Goal: Transaction & Acquisition: Complete application form

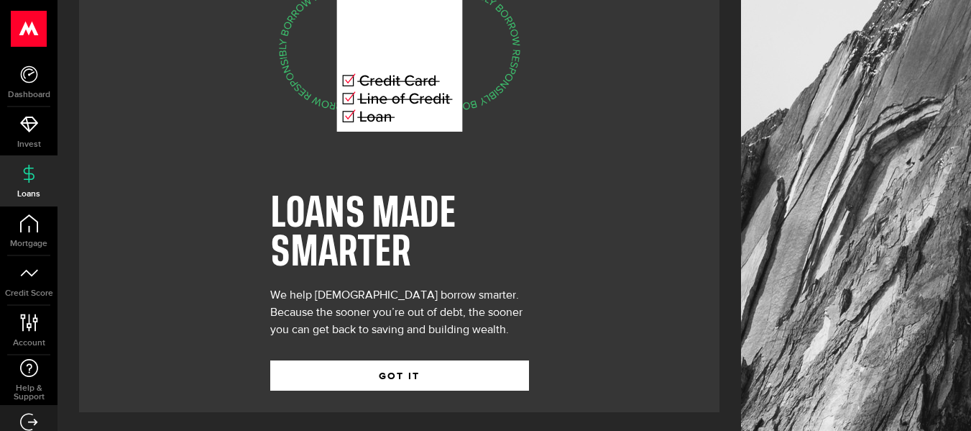
scroll to position [89, 0]
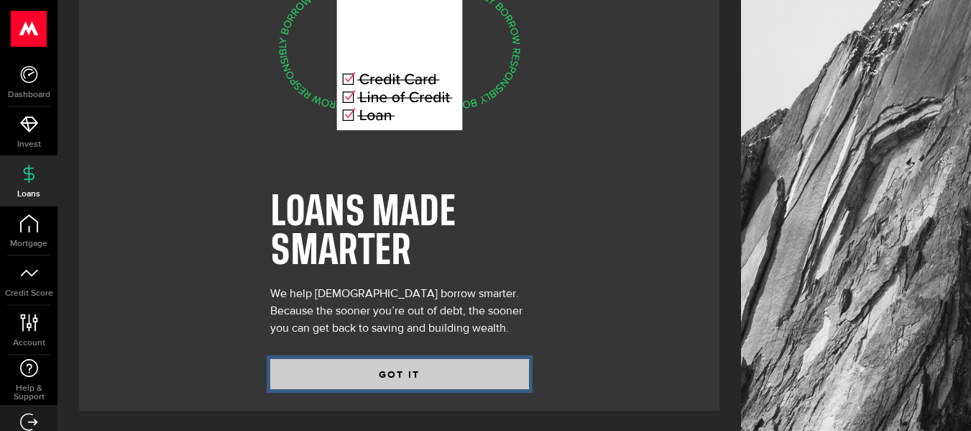
click at [362, 370] on button "GOT IT" at bounding box center [399, 374] width 259 height 30
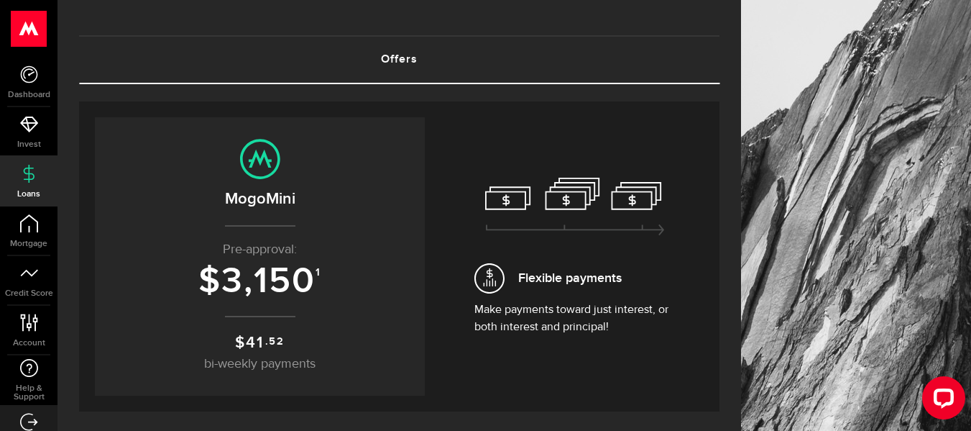
scroll to position [144, 0]
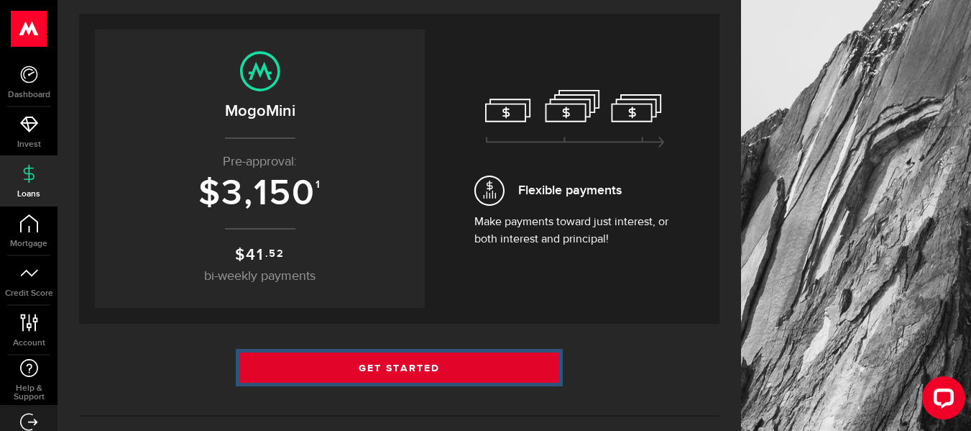
click at [460, 366] on link "Get Started" at bounding box center [399, 367] width 321 height 30
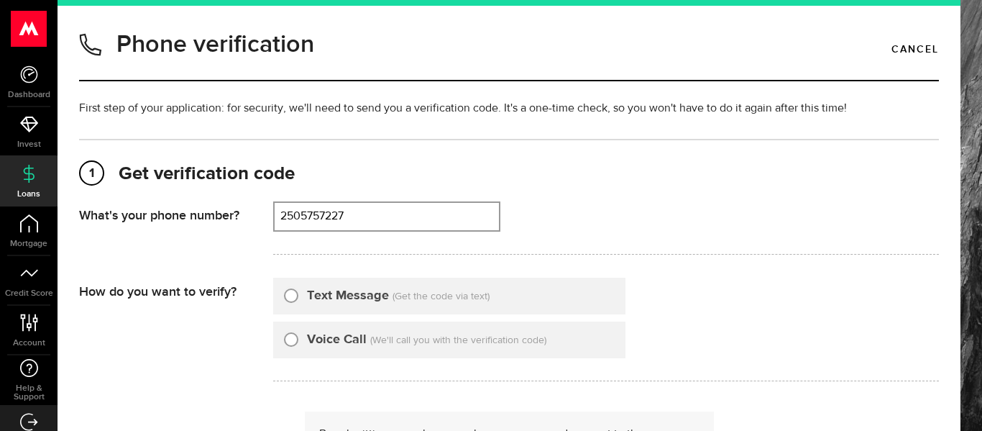
type input "2505757227"
click at [295, 295] on input "Text Message" at bounding box center [291, 293] width 14 height 14
radio input "true"
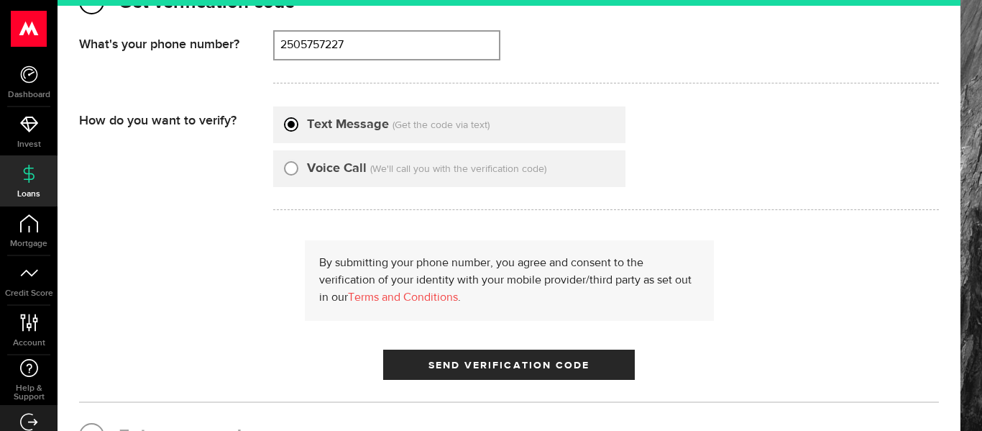
scroll to position [216, 0]
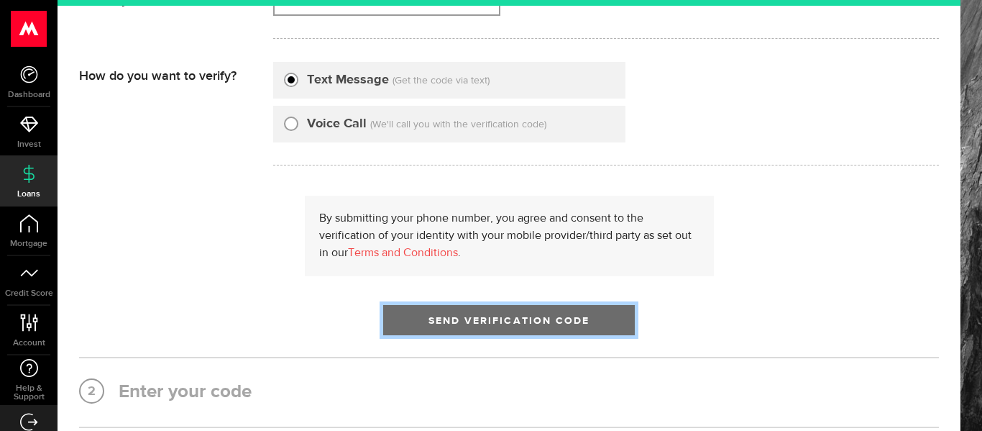
click at [567, 316] on span "Send Verification Code" at bounding box center [509, 321] width 162 height 10
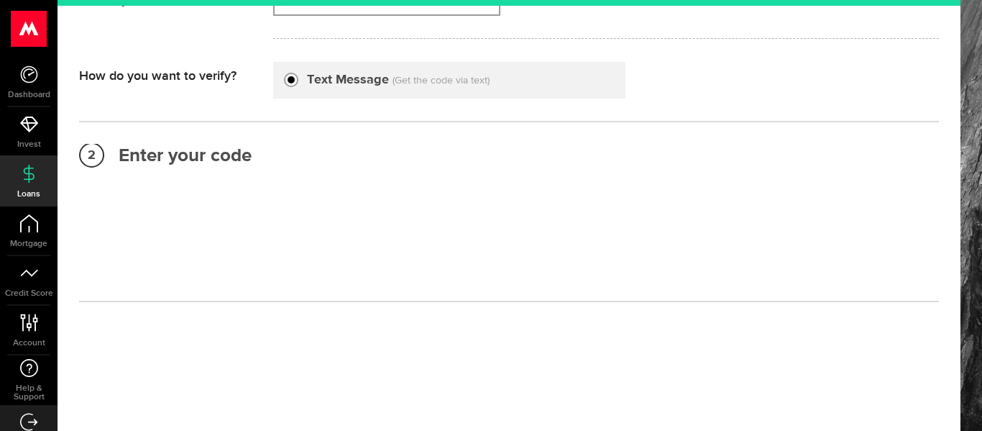
scroll to position [167, 0]
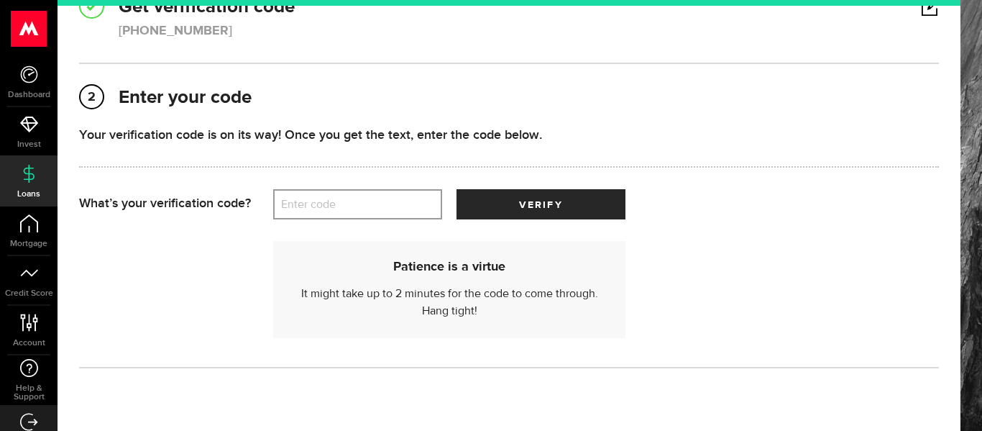
click at [326, 198] on label "Enter code" at bounding box center [357, 204] width 169 height 29
click at [326, 198] on input "Enter code" at bounding box center [357, 204] width 169 height 30
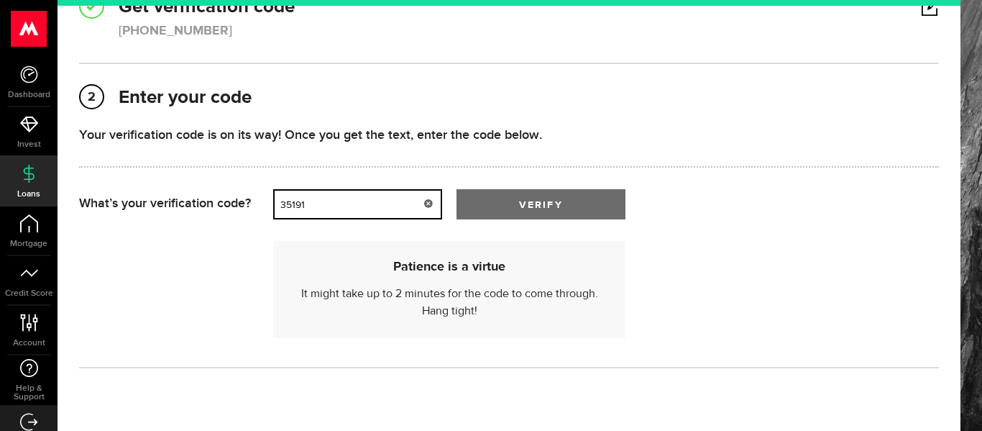
type input "35191"
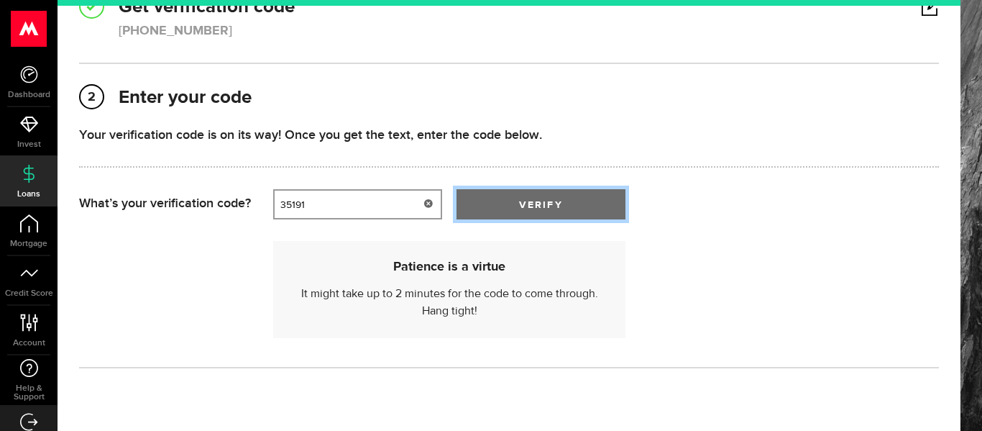
click at [534, 200] on span "verify" at bounding box center [540, 205] width 43 height 10
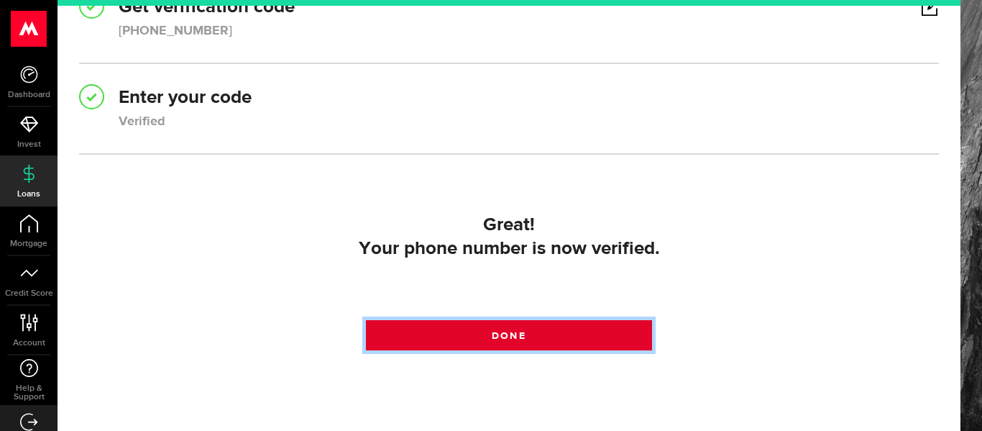
click at [524, 334] on link "Done" at bounding box center [509, 335] width 287 height 30
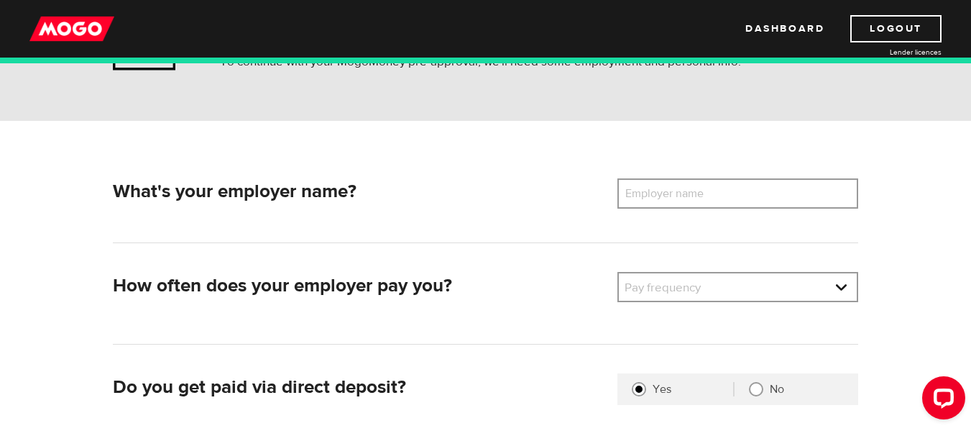
scroll to position [144, 0]
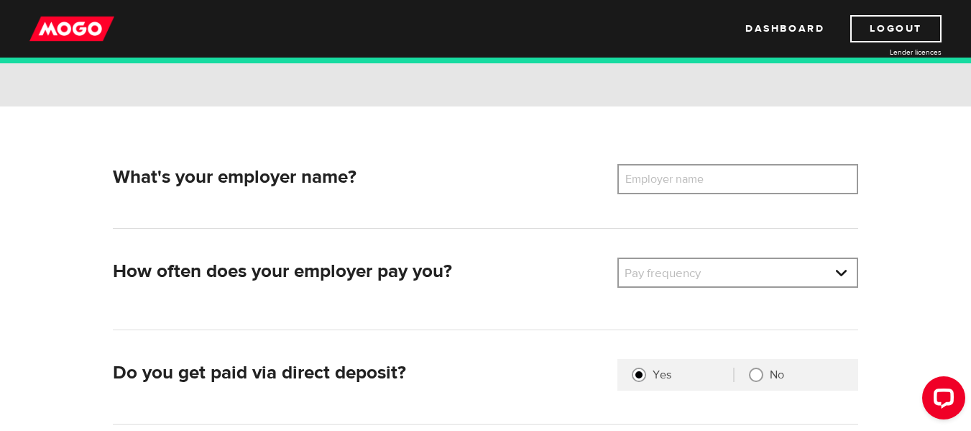
click at [665, 184] on label "Employer name" at bounding box center [675, 179] width 116 height 30
click at [665, 184] on input "Employer name" at bounding box center [737, 179] width 241 height 30
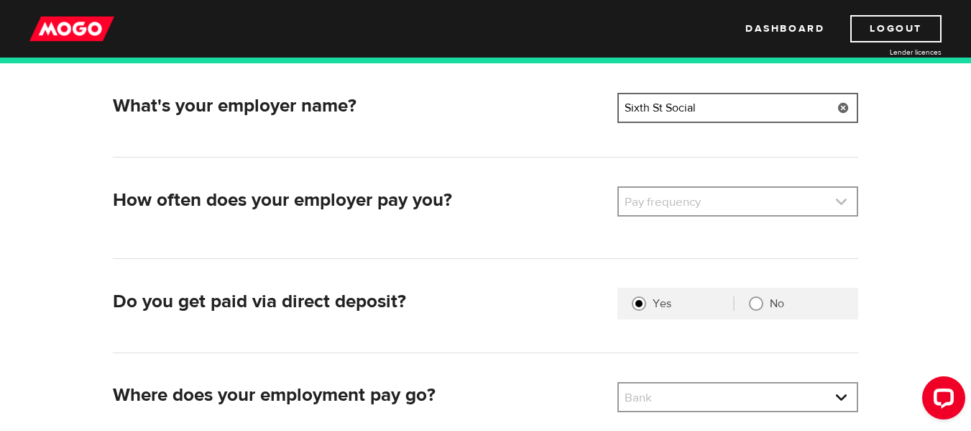
scroll to position [216, 0]
type input "Sixth St Social"
click at [834, 197] on link at bounding box center [738, 200] width 238 height 27
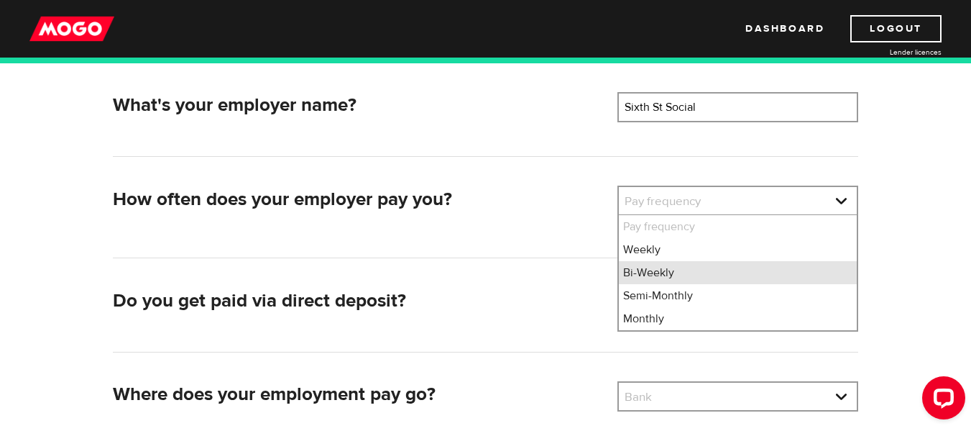
click at [705, 272] on li "Bi-Weekly" at bounding box center [738, 272] width 238 height 23
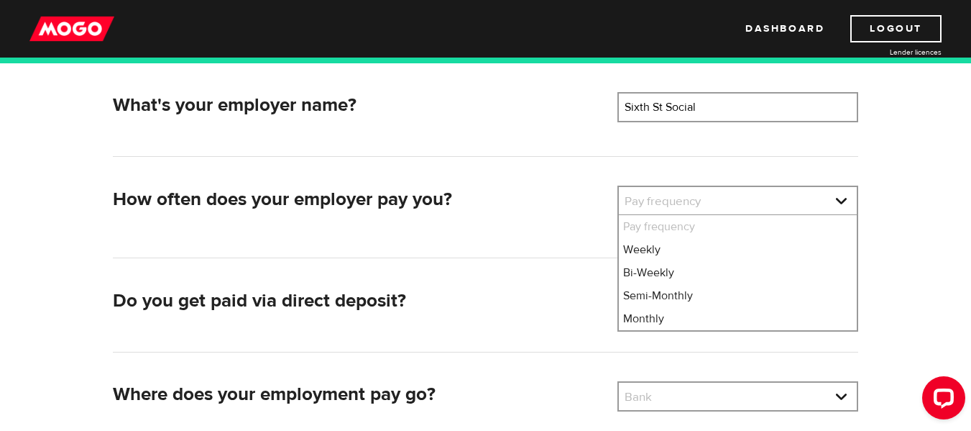
select select "2"
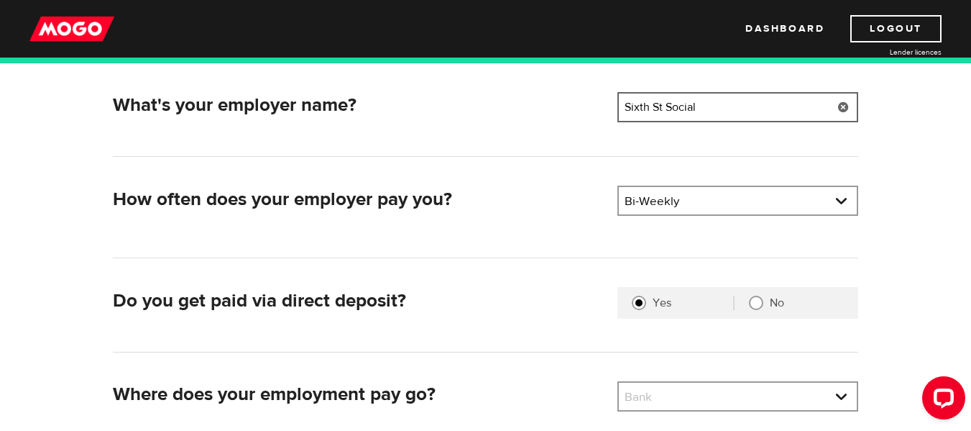
drag, startPoint x: 710, startPoint y: 112, endPoint x: 587, endPoint y: 121, distance: 123.9
click at [587, 121] on div "What's your employer name? Employer name Please enter your employer's name Sixt…" at bounding box center [485, 109] width 757 height 35
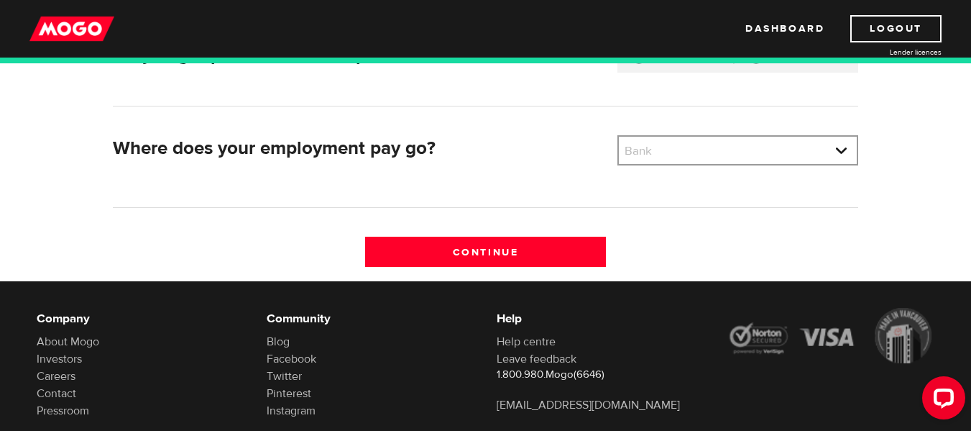
scroll to position [503, 0]
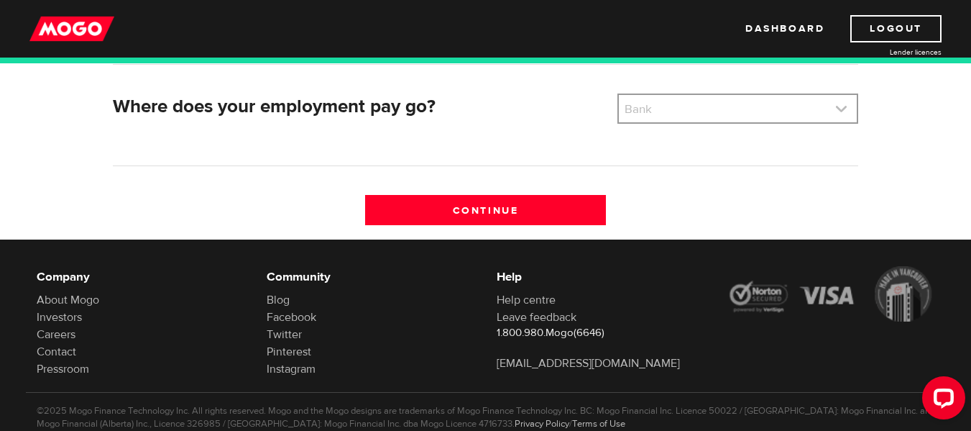
type input "Morningstar Golf Club"
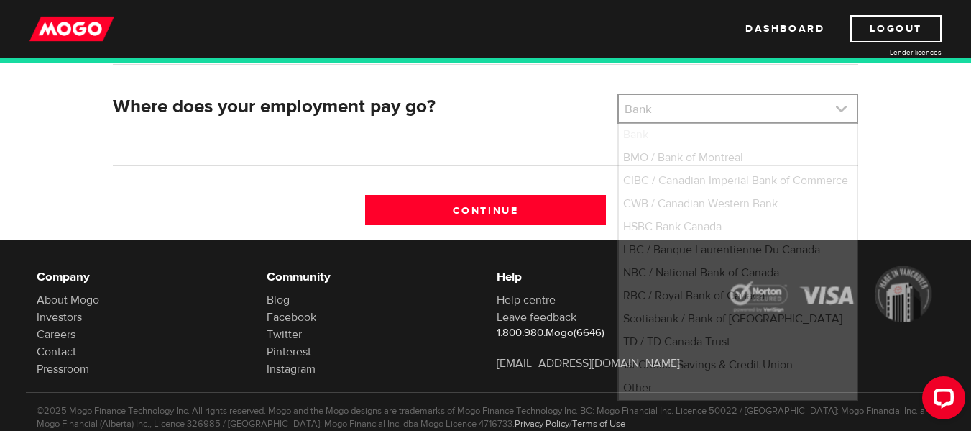
click at [836, 103] on link at bounding box center [738, 108] width 238 height 27
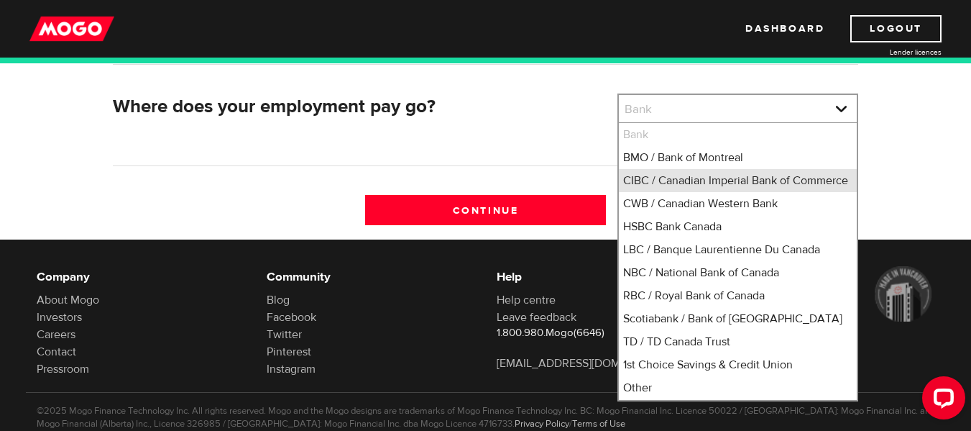
click at [754, 186] on li "CIBC / Canadian Imperial Bank of Commerce" at bounding box center [738, 180] width 238 height 23
select select "4"
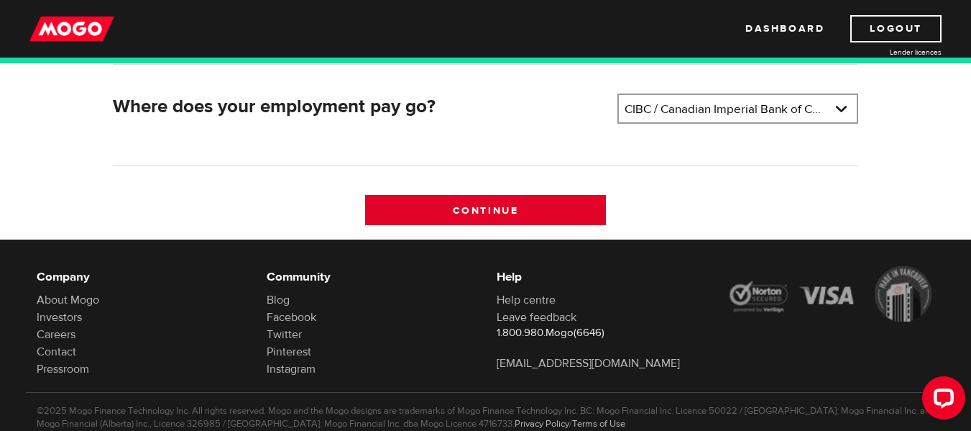
click at [519, 213] on input "Continue" at bounding box center [485, 210] width 241 height 30
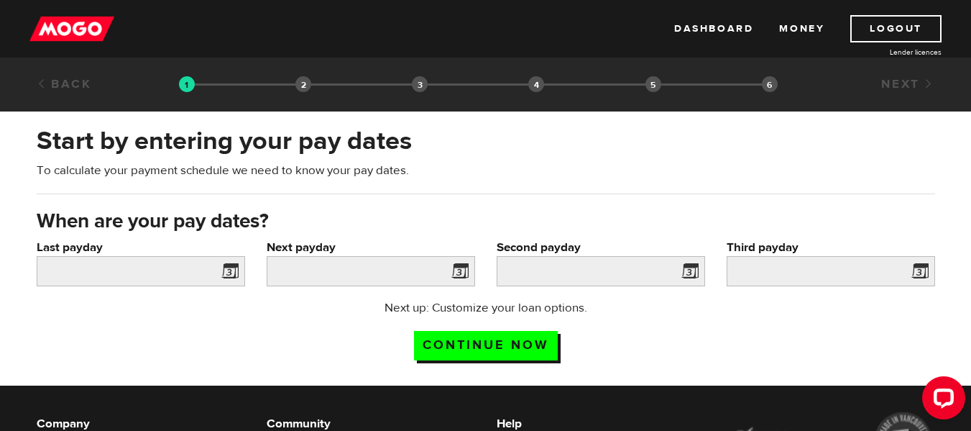
click at [538, 152] on h2 "Start by entering your pay dates" at bounding box center [486, 141] width 898 height 30
click at [71, 86] on link "Back" at bounding box center [64, 84] width 55 height 16
click at [98, 288] on div "Last payday Please enter your last pay date." at bounding box center [141, 269] width 230 height 60
click at [93, 277] on input "Last payday" at bounding box center [141, 271] width 208 height 30
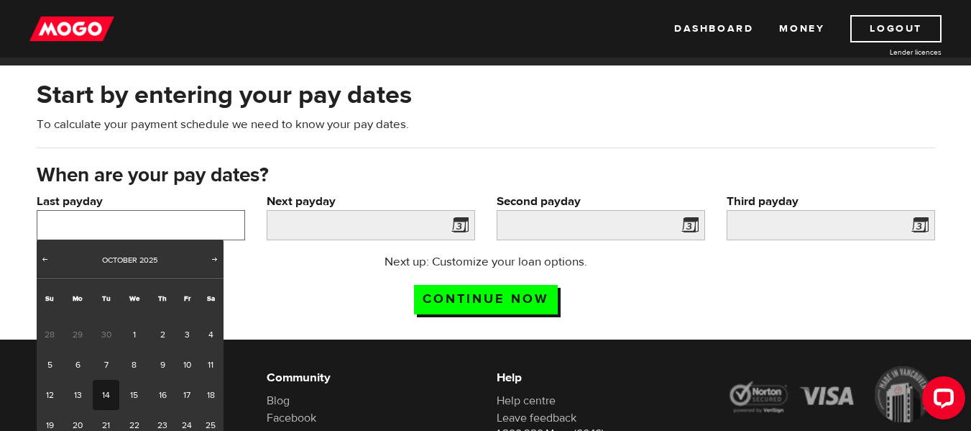
scroll to position [72, 0]
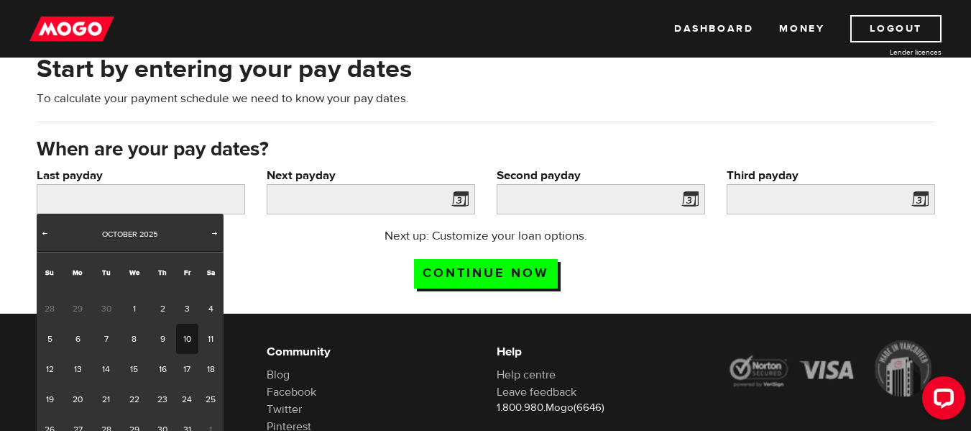
click at [180, 339] on link "10" at bounding box center [187, 338] width 22 height 30
type input "2025/10/10"
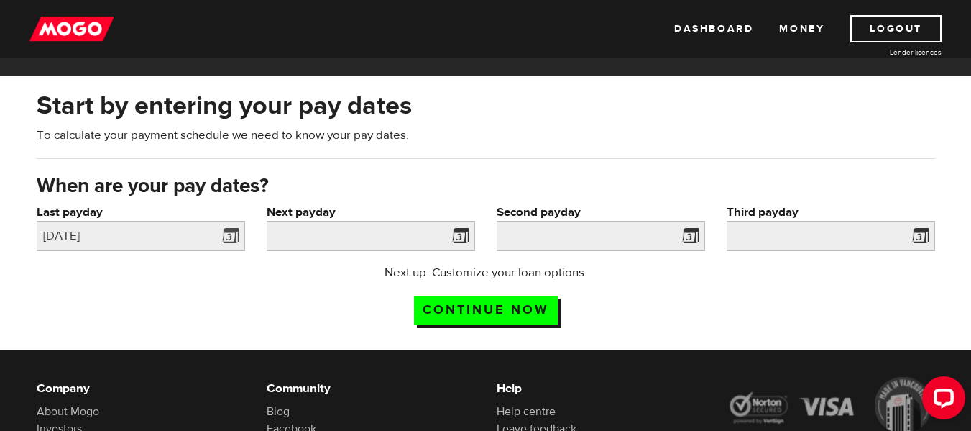
scroll to position [0, 0]
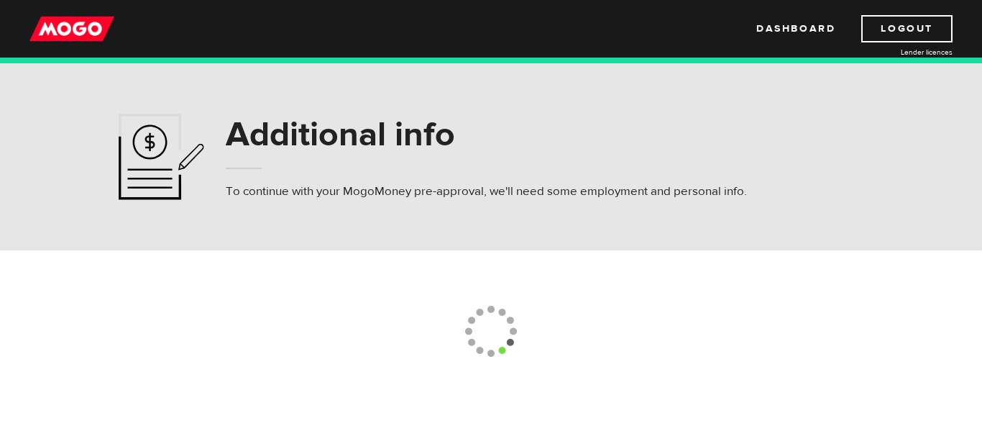
select select "2"
select select "4"
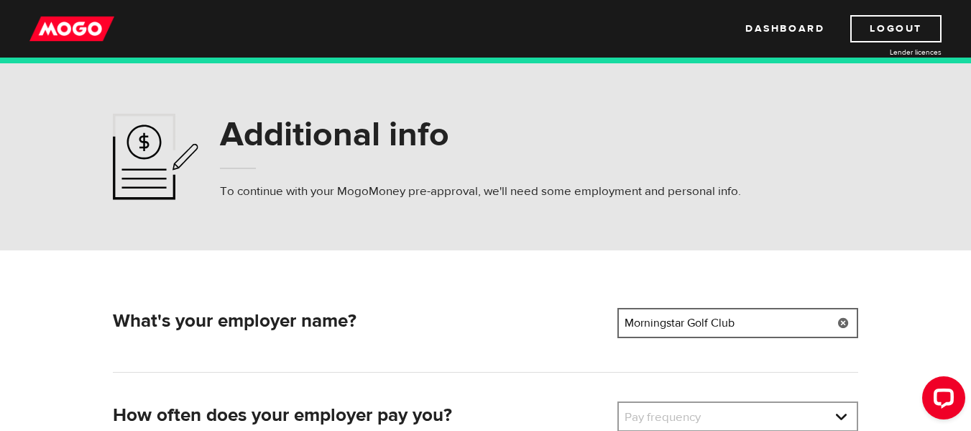
drag, startPoint x: 748, startPoint y: 325, endPoint x: 501, endPoint y: 334, distance: 247.4
click at [501, 334] on div "What's your employer name? Employer name Please enter your employer's name Morn…" at bounding box center [485, 325] width 757 height 35
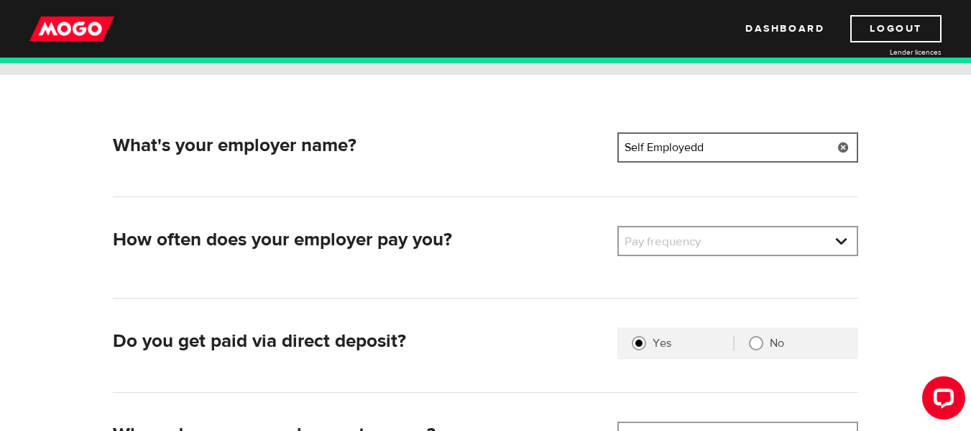
scroll to position [216, 0]
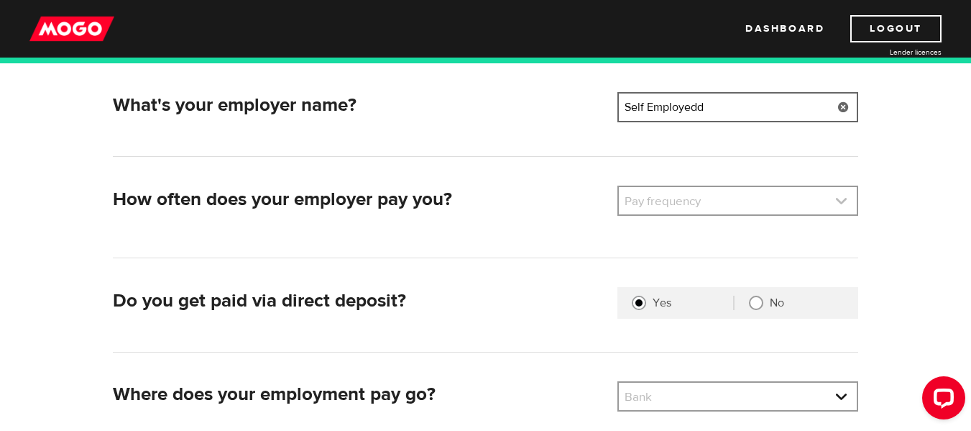
type input "Self Employedd"
click at [776, 205] on link at bounding box center [738, 200] width 238 height 27
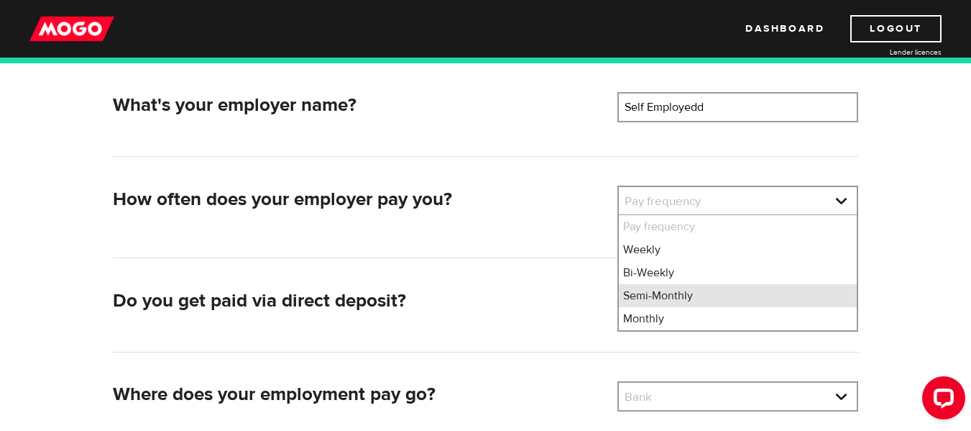
click at [740, 295] on li "Semi-Monthly" at bounding box center [738, 295] width 238 height 23
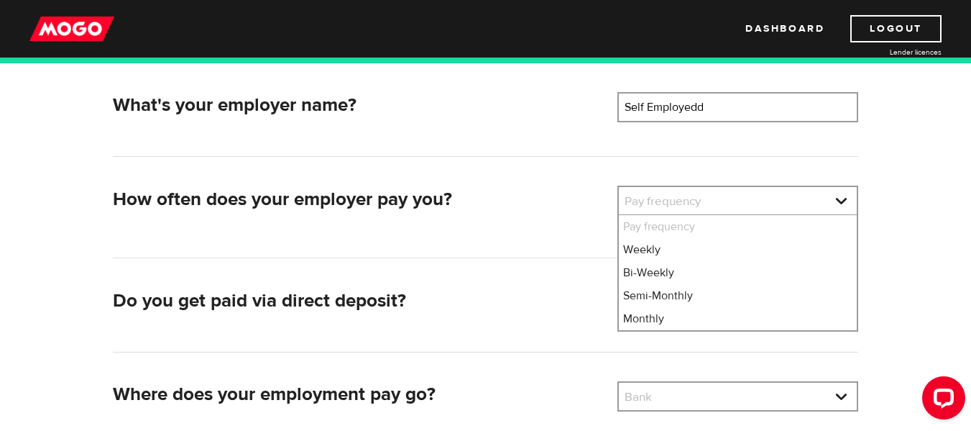
select select "3"
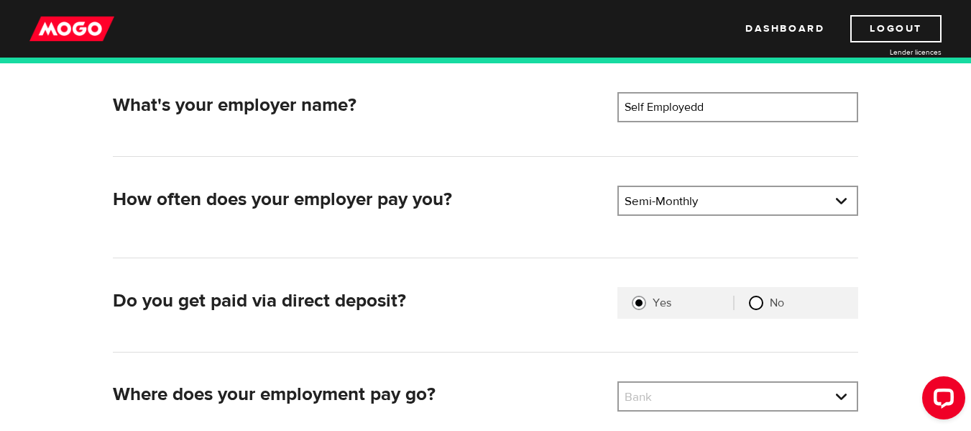
click at [755, 308] on input "No" at bounding box center [756, 302] width 14 height 14
radio input "true"
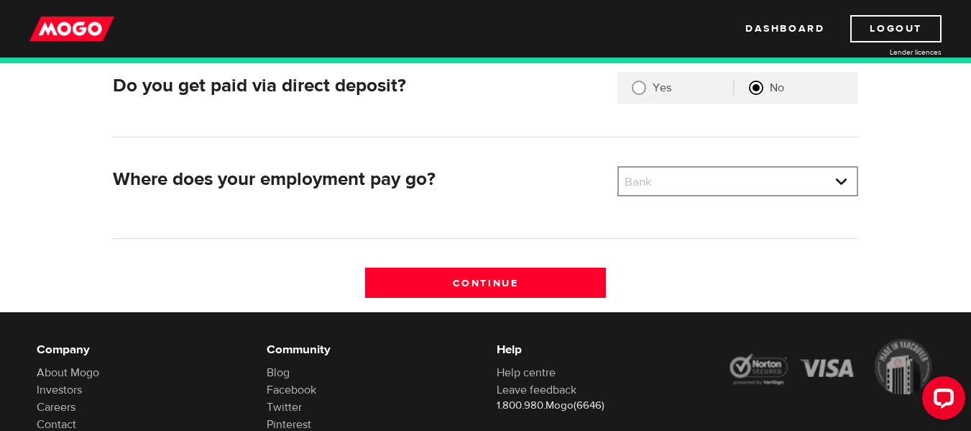
scroll to position [431, 0]
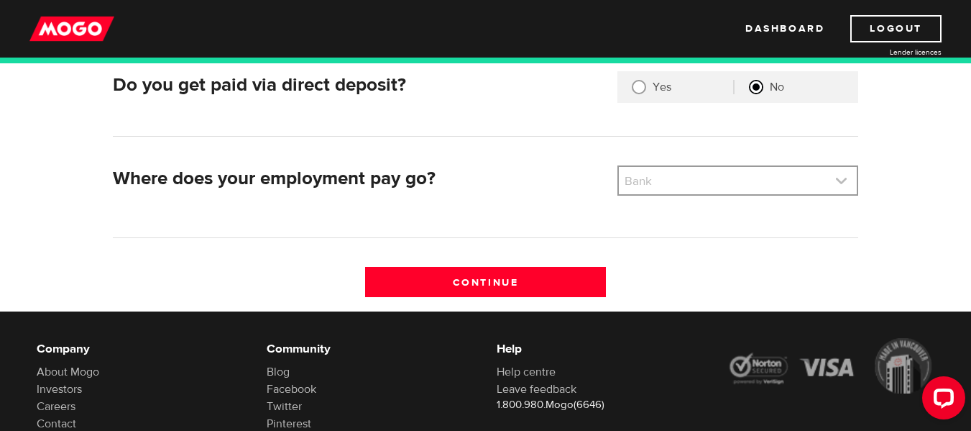
click at [699, 186] on link at bounding box center [738, 180] width 238 height 27
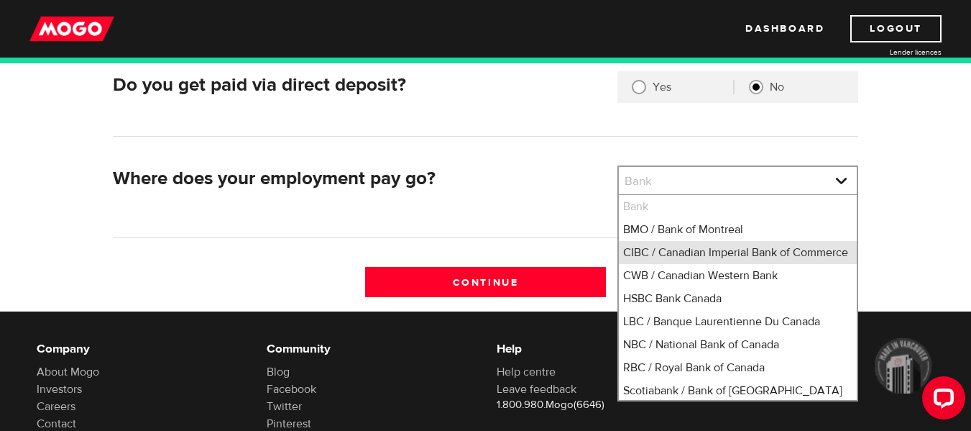
click at [704, 255] on li "CIBC / Canadian Imperial Bank of Commerce" at bounding box center [738, 252] width 238 height 23
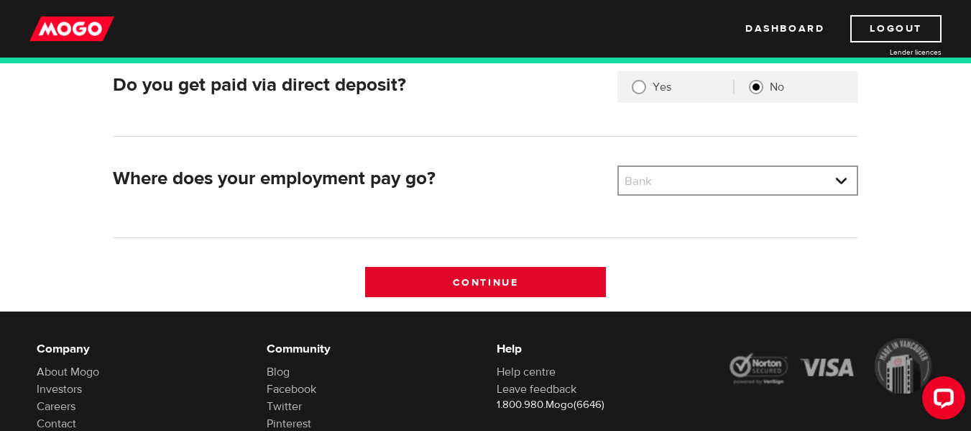
click at [543, 278] on input "Continue" at bounding box center [485, 282] width 241 height 30
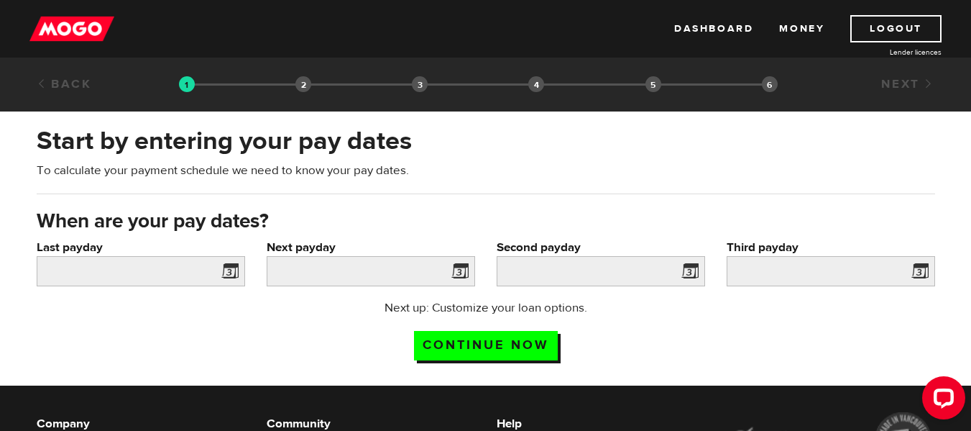
click at [238, 280] on span at bounding box center [227, 273] width 22 height 23
click at [235, 270] on span at bounding box center [227, 273] width 22 height 23
click at [231, 267] on span at bounding box center [227, 273] width 22 height 23
click at [115, 270] on input "Last payday" at bounding box center [141, 271] width 208 height 30
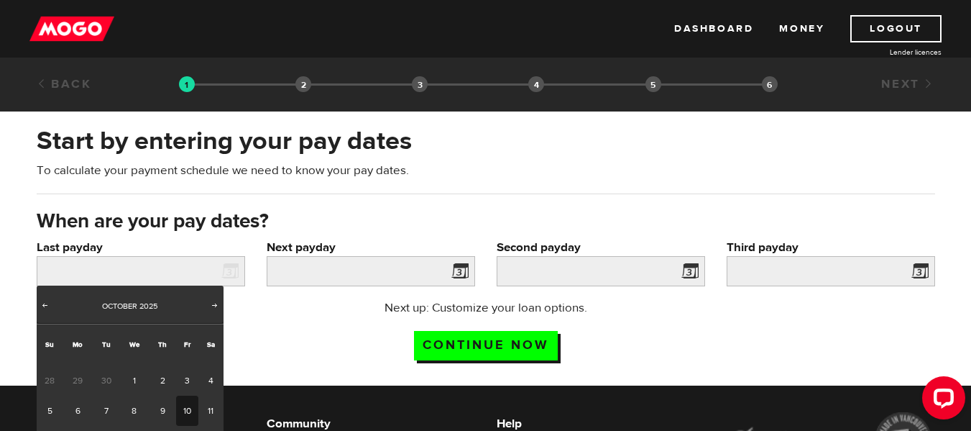
click at [186, 410] on link "10" at bounding box center [187, 410] width 22 height 30
type input "2025/10/10"
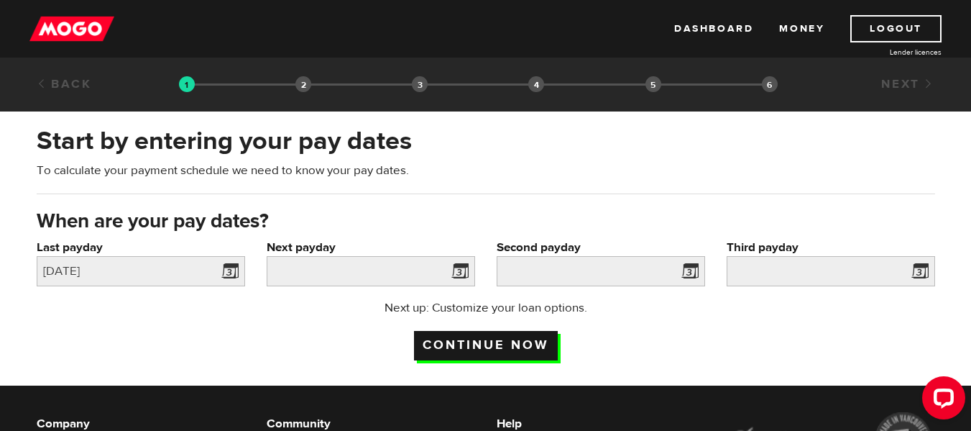
click at [434, 339] on input "Continue now" at bounding box center [486, 345] width 144 height 29
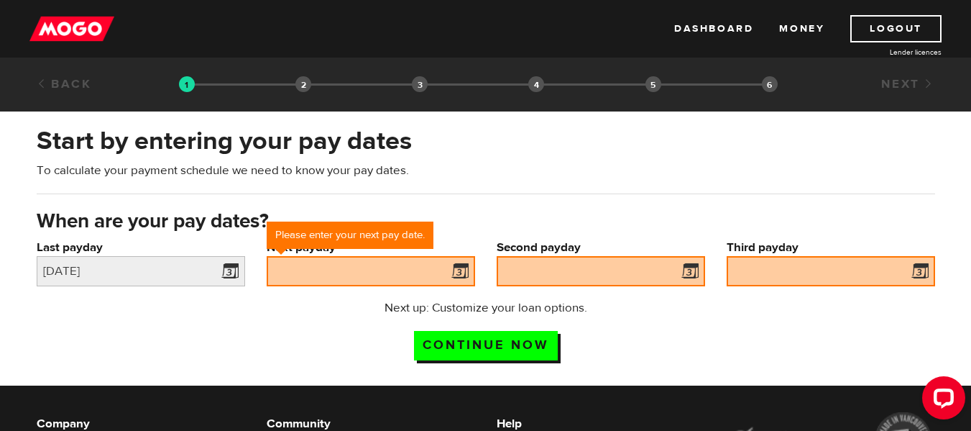
click at [454, 271] on span at bounding box center [457, 273] width 22 height 23
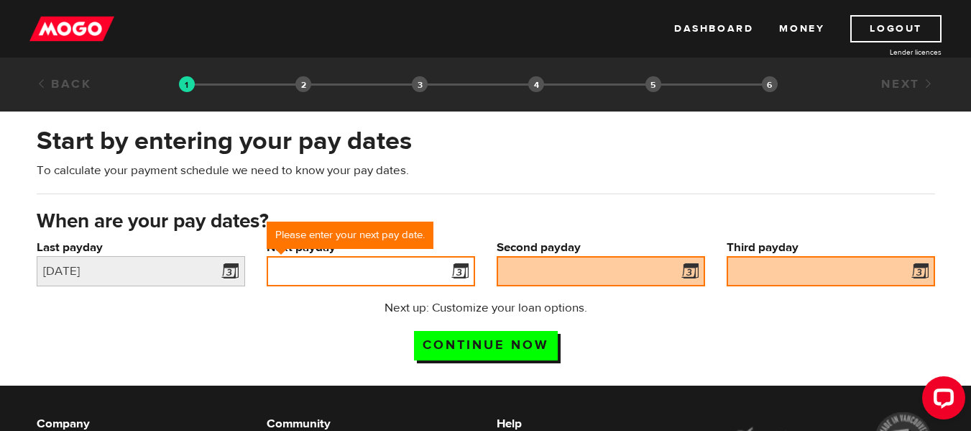
click at [405, 276] on input "Next payday" at bounding box center [371, 271] width 208 height 30
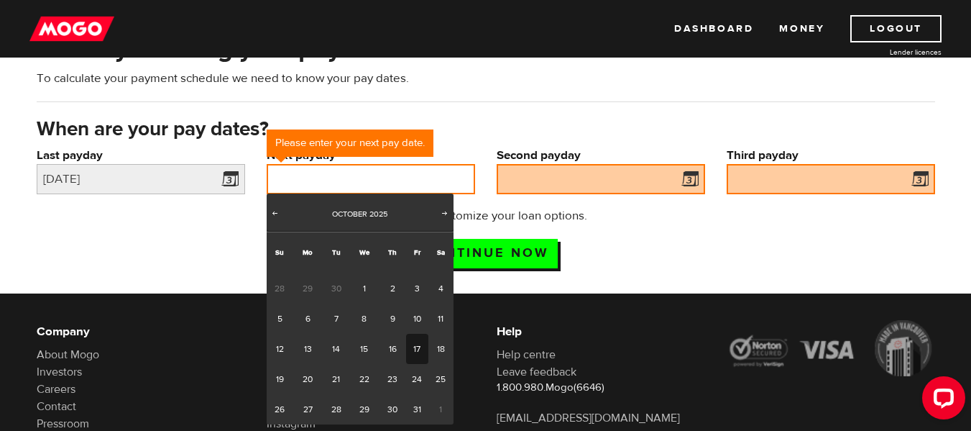
scroll to position [144, 0]
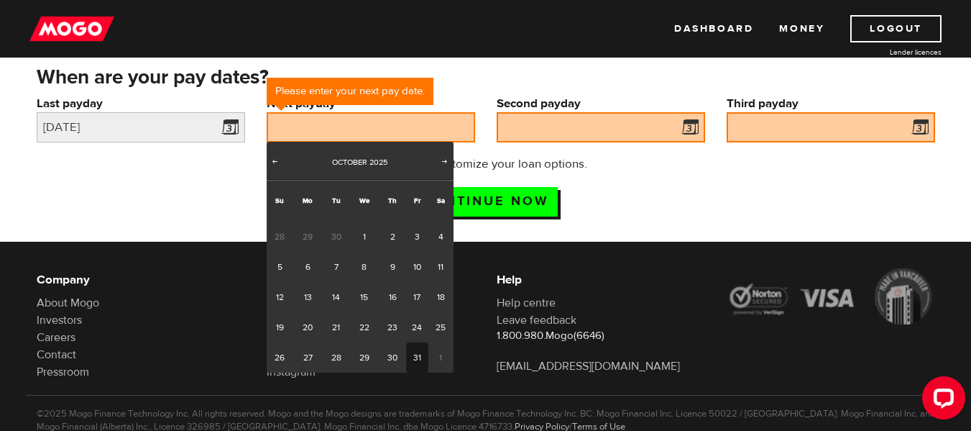
click at [416, 349] on link "31" at bounding box center [417, 357] width 22 height 30
type input "2025/10/31"
type input "2025/11/14"
type input "2025/11/28"
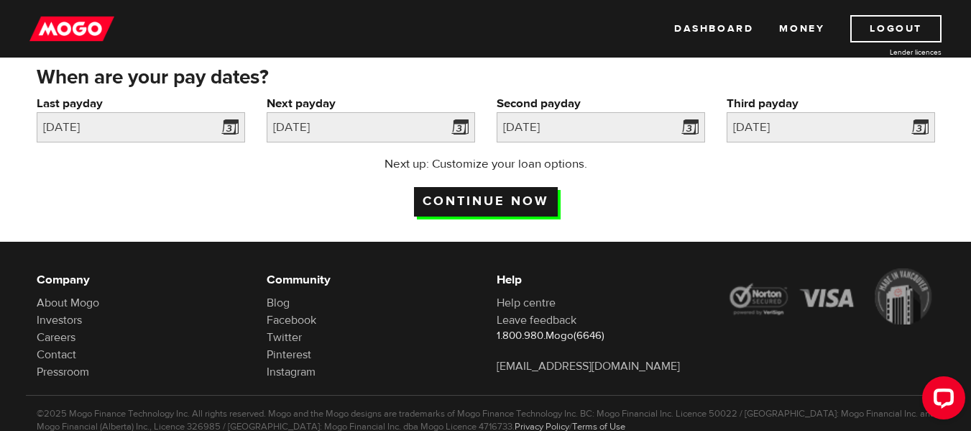
drag, startPoint x: 543, startPoint y: 198, endPoint x: 554, endPoint y: 210, distance: 16.3
click at [548, 194] on input "Continue now" at bounding box center [486, 201] width 144 height 29
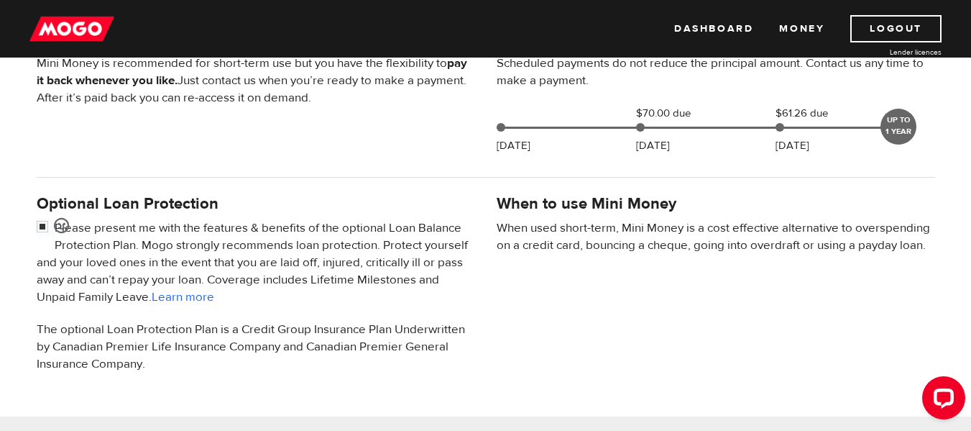
scroll to position [359, 0]
click at [45, 224] on input "checkbox" at bounding box center [46, 227] width 18 height 18
checkbox input "false"
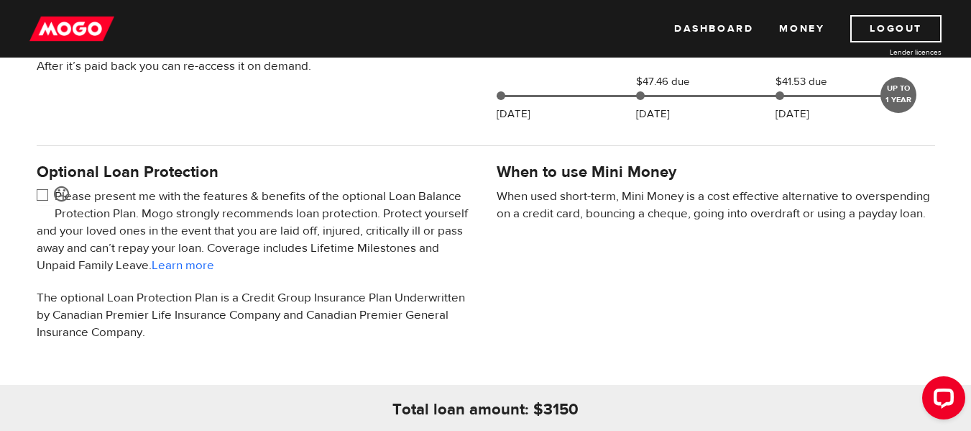
scroll to position [431, 0]
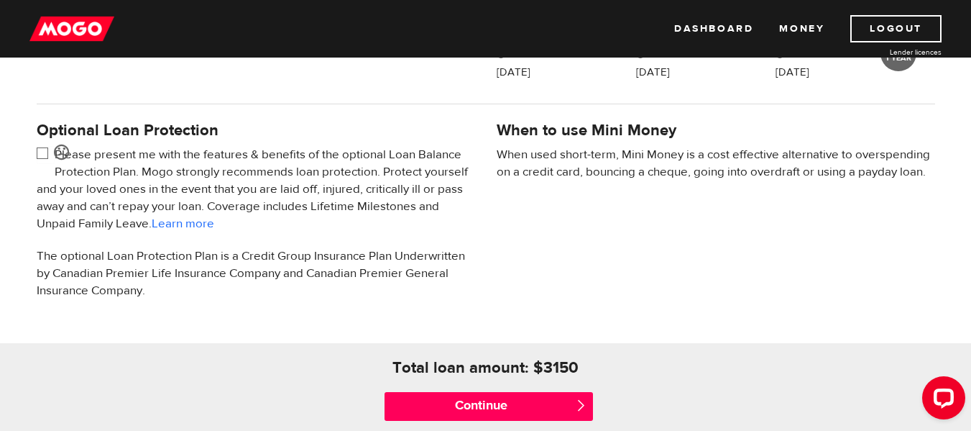
click at [584, 399] on span "" at bounding box center [581, 405] width 12 height 12
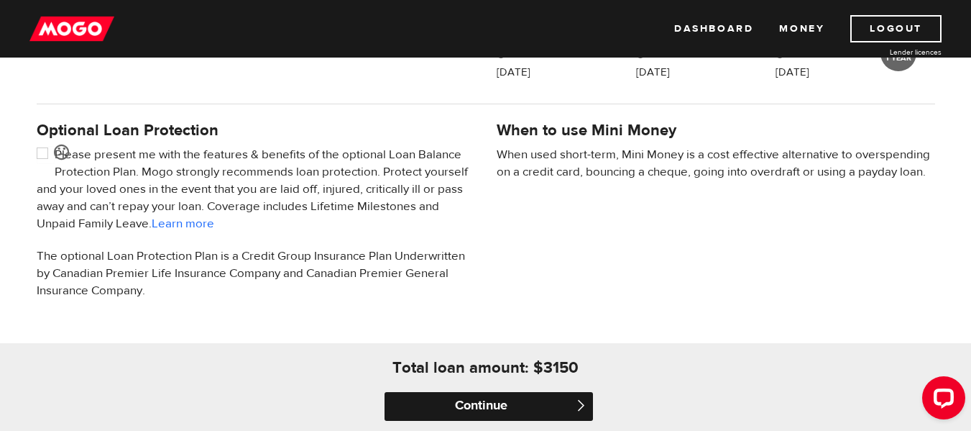
click at [543, 402] on input "Continue" at bounding box center [489, 406] width 208 height 29
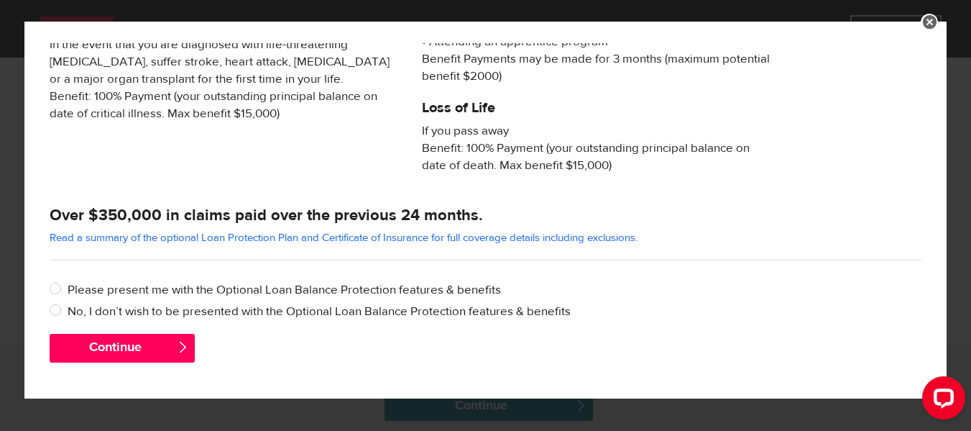
scroll to position [357, 0]
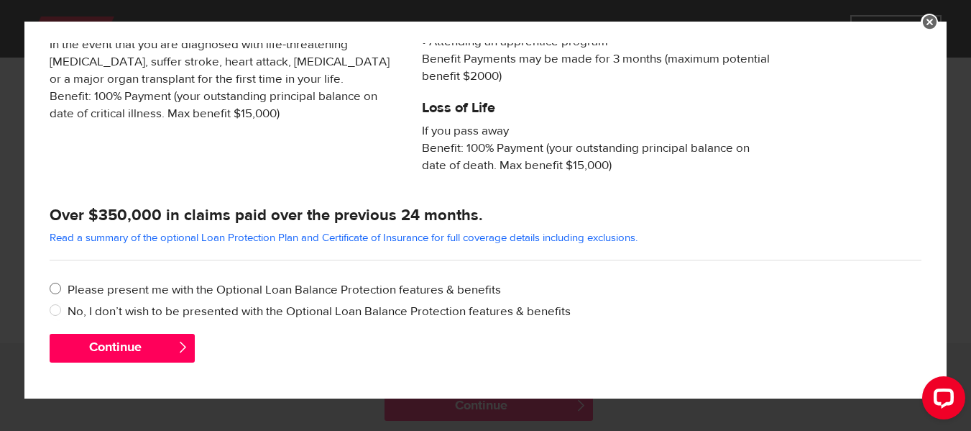
click at [55, 288] on input "Please present me with the Optional Loan Balance Protection features & benefits" at bounding box center [59, 290] width 18 height 18
radio input "true"
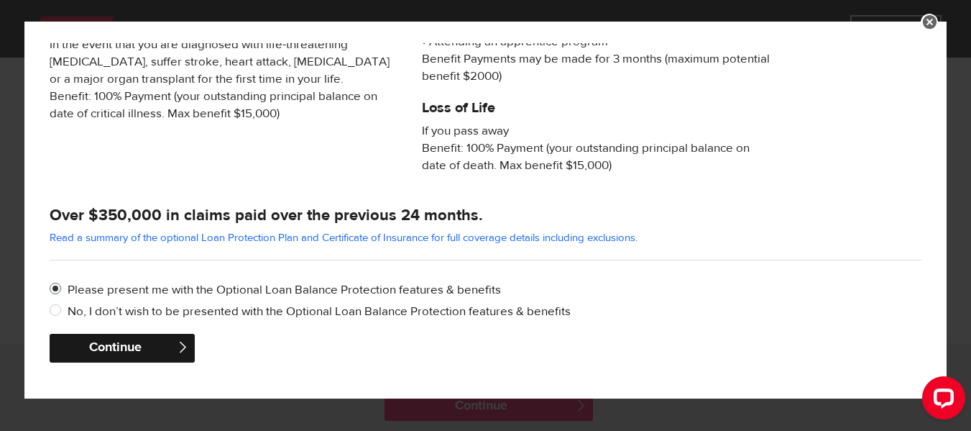
click at [82, 340] on button "Continue" at bounding box center [122, 348] width 145 height 29
checkbox input "true"
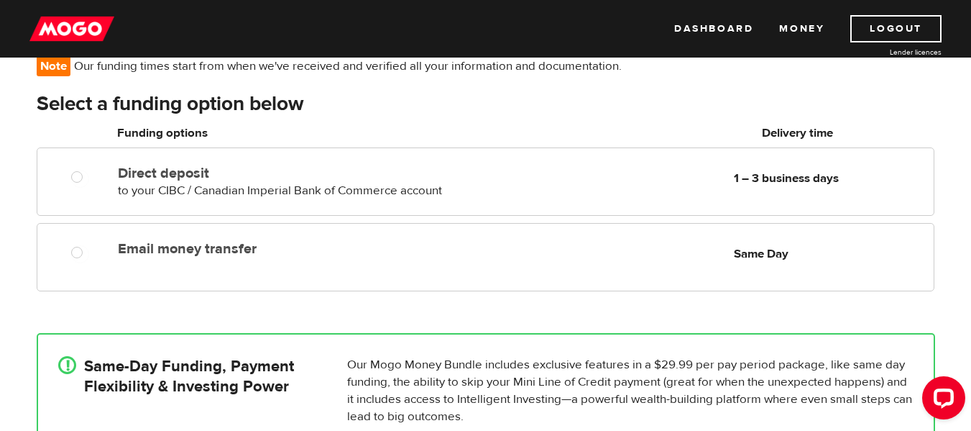
scroll to position [144, 0]
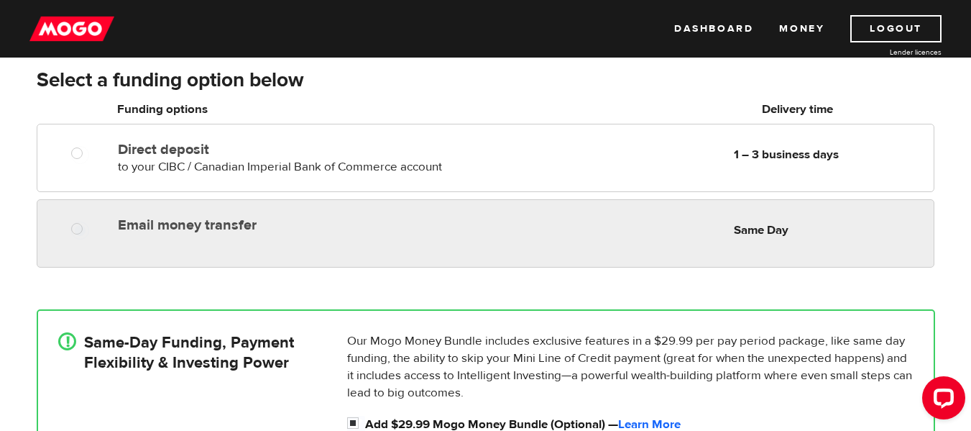
radio input "true"
click at [488, 241] on div "Email money transfer Delivery in Same Day Same Day" at bounding box center [485, 233] width 897 height 68
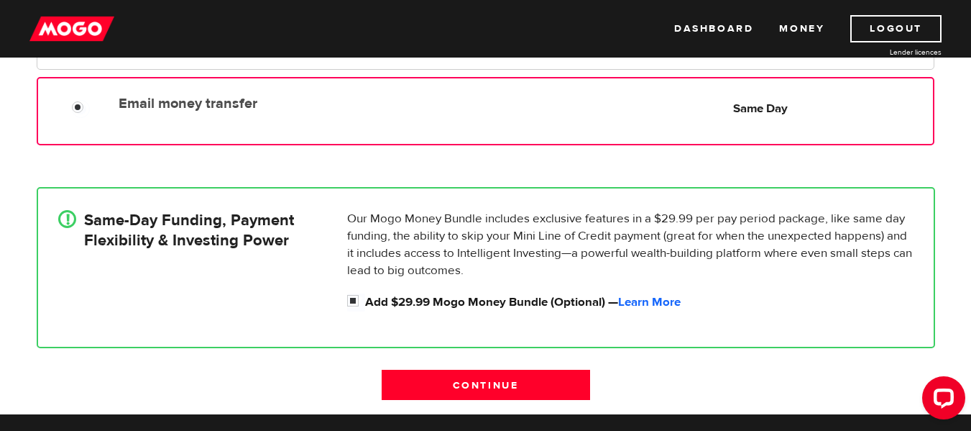
scroll to position [359, 0]
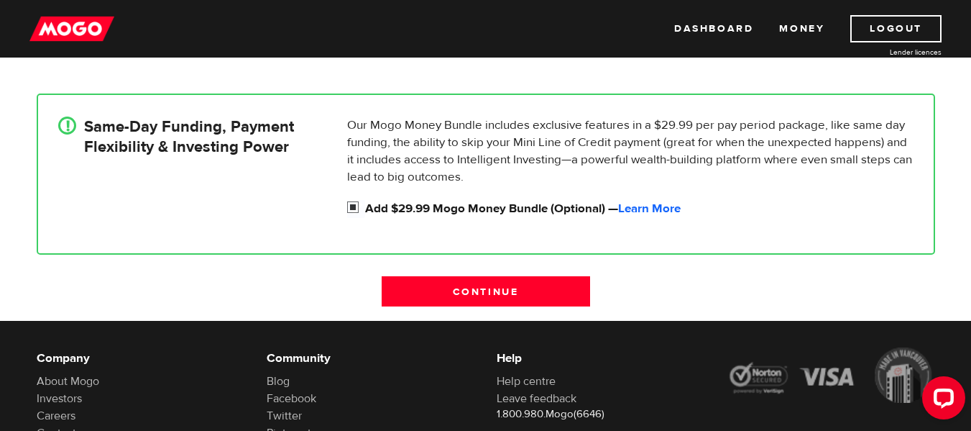
click at [354, 208] on input "Add $29.99 Mogo Money Bundle (Optional) — Learn More" at bounding box center [356, 209] width 18 height 18
checkbox input "false"
radio input "false"
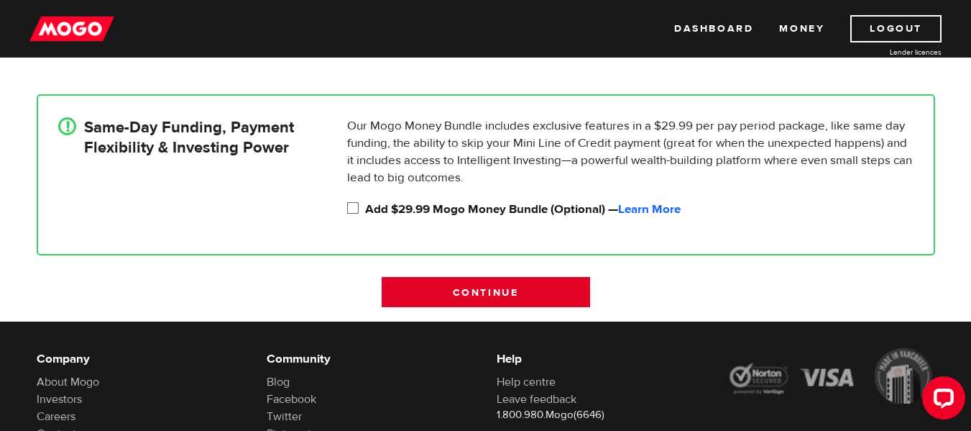
click at [537, 283] on input "Continue" at bounding box center [486, 292] width 208 height 30
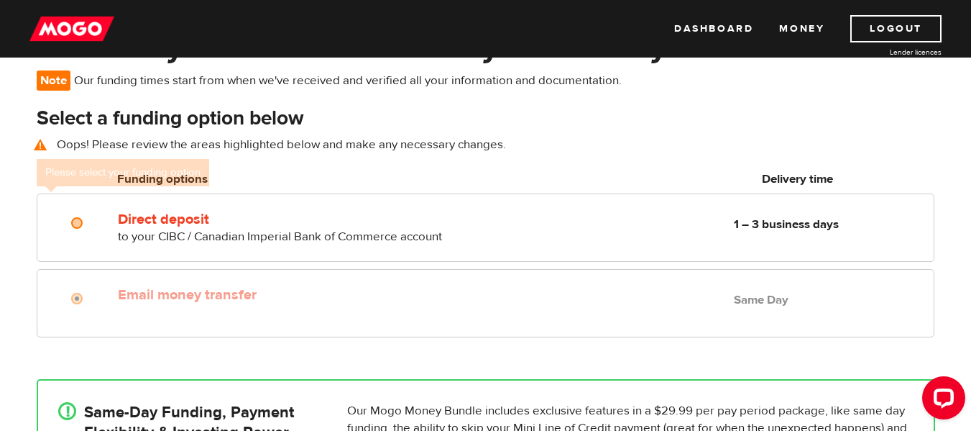
scroll to position [104, 0]
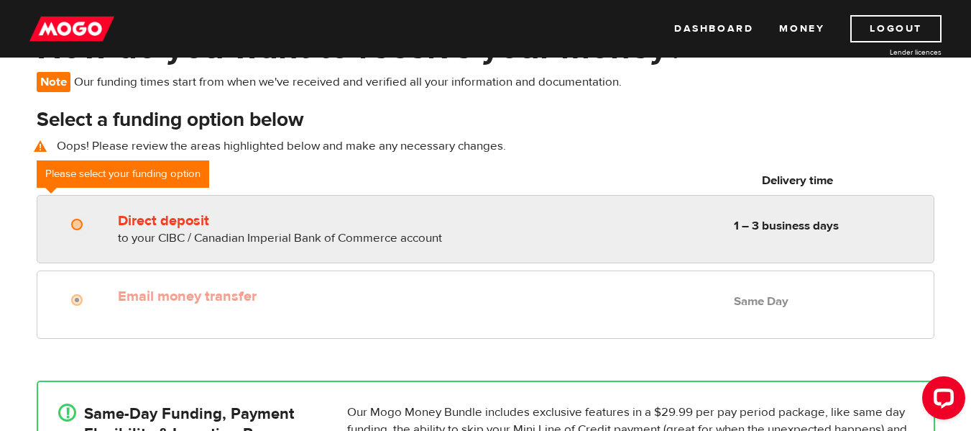
radio input "true"
click at [339, 224] on label "Direct deposit" at bounding box center [283, 220] width 331 height 17
click at [89, 224] on input "Direct deposit" at bounding box center [80, 226] width 18 height 18
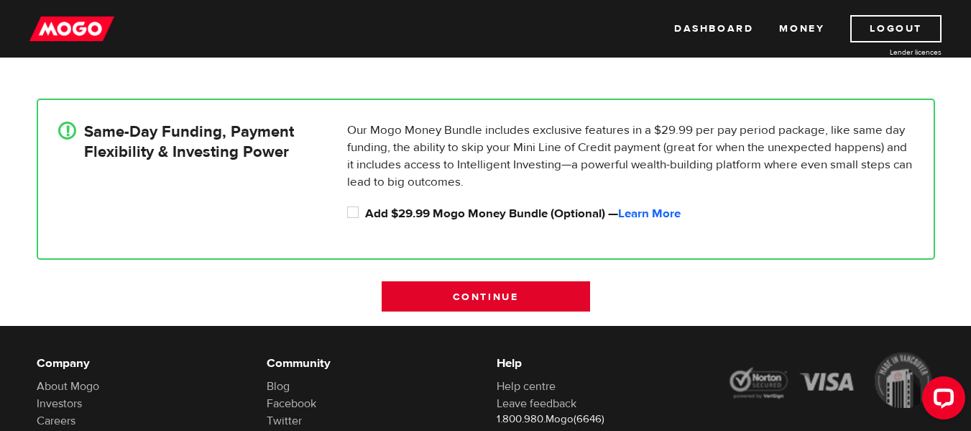
scroll to position [392, 0]
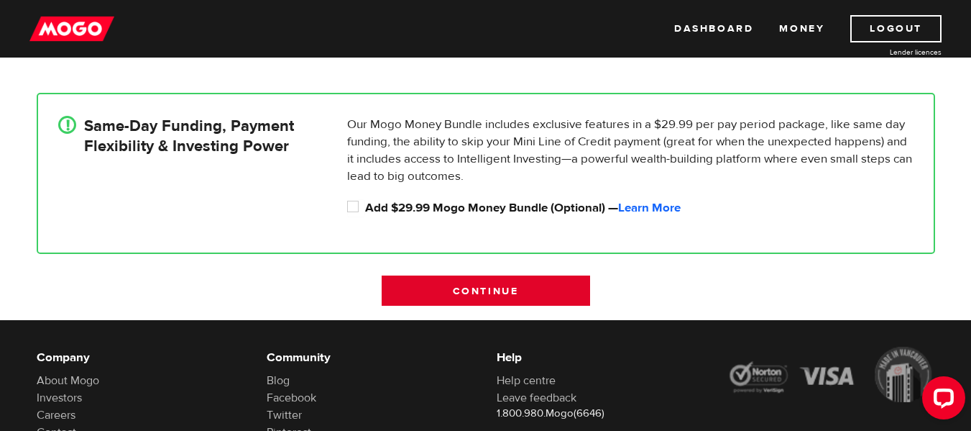
click at [472, 288] on input "Continue" at bounding box center [486, 290] width 208 height 30
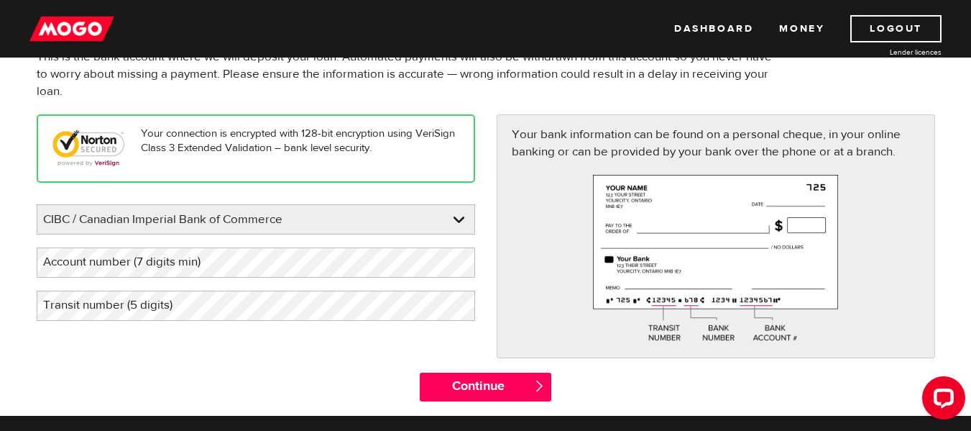
scroll to position [144, 0]
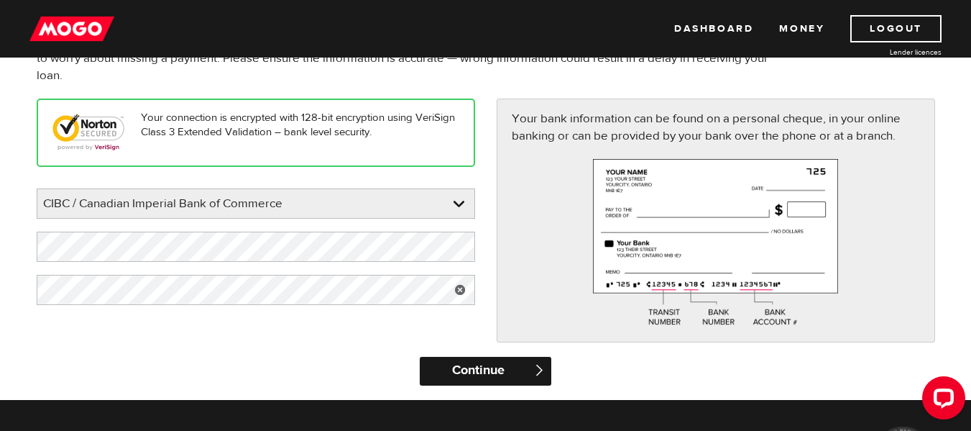
click at [470, 369] on input "Continue" at bounding box center [486, 371] width 132 height 29
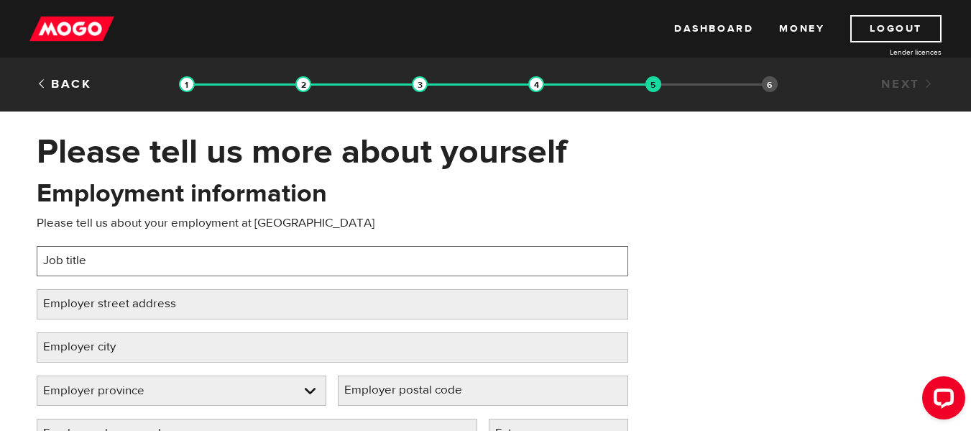
click at [201, 262] on input "Job title" at bounding box center [333, 261] width 592 height 30
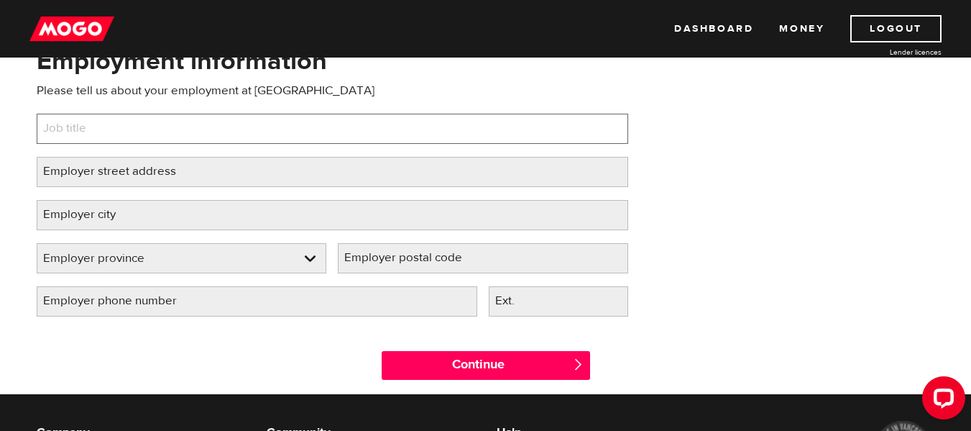
scroll to position [216, 0]
